Goal: Find specific page/section: Find specific page/section

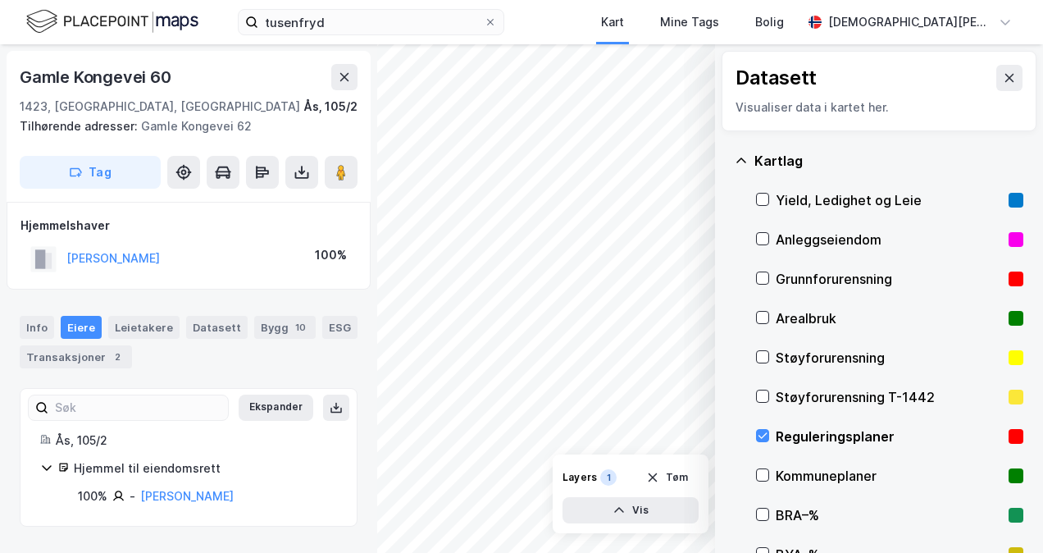
scroll to position [131, 0]
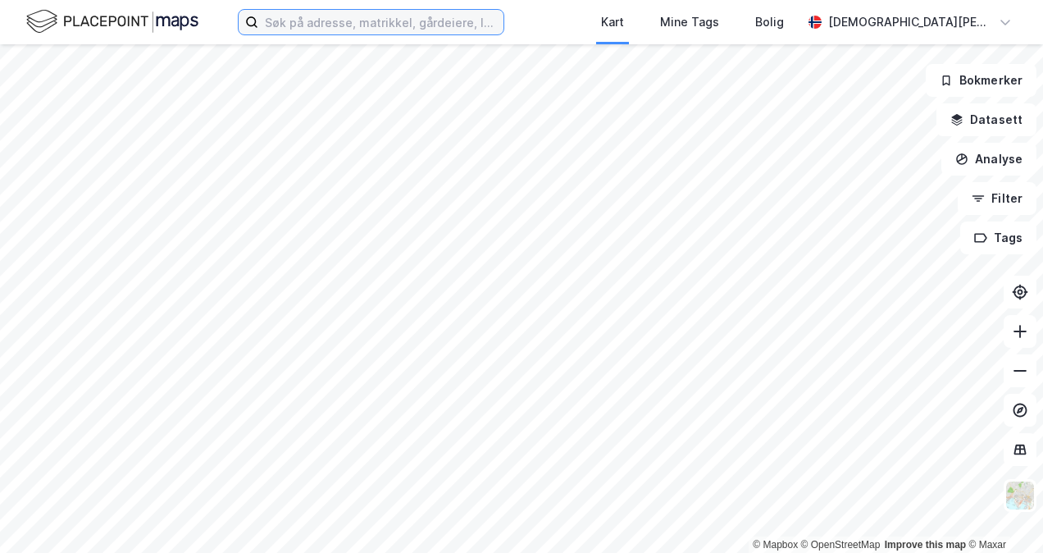
click at [374, 18] on input at bounding box center [380, 22] width 245 height 25
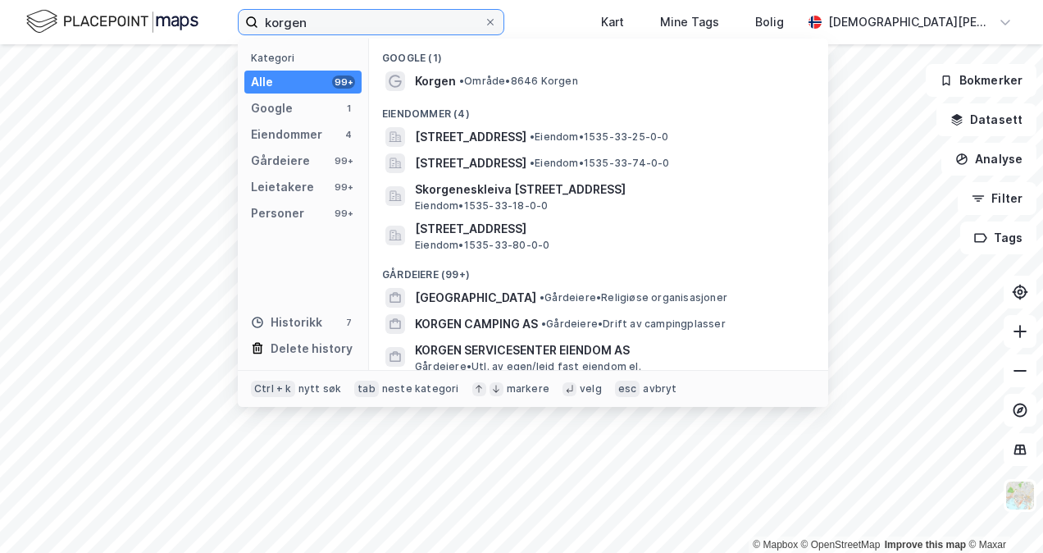
type input "korgen"
click at [502, 89] on div "Korgen • Område • 8646 Korgen" at bounding box center [613, 81] width 397 height 20
